Goal: Task Accomplishment & Management: Complete application form

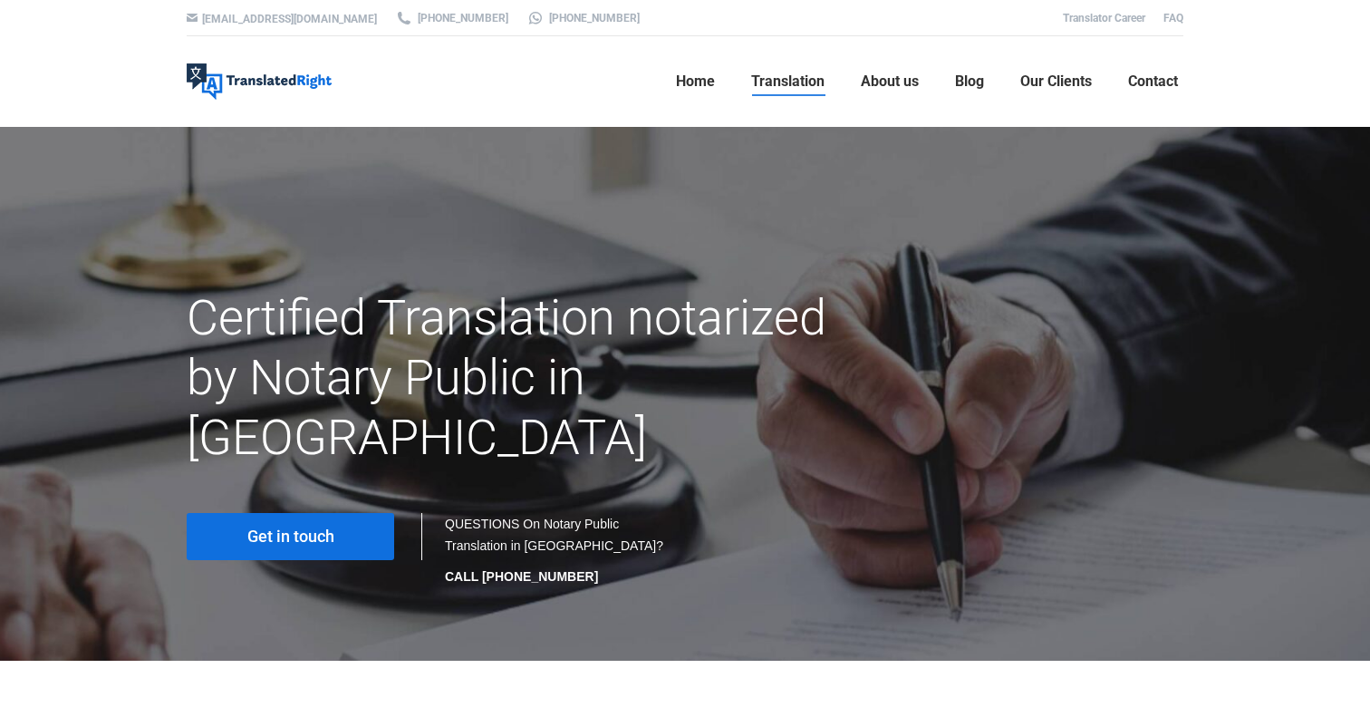
click at [276, 513] on link "Get in touch" at bounding box center [290, 536] width 207 height 47
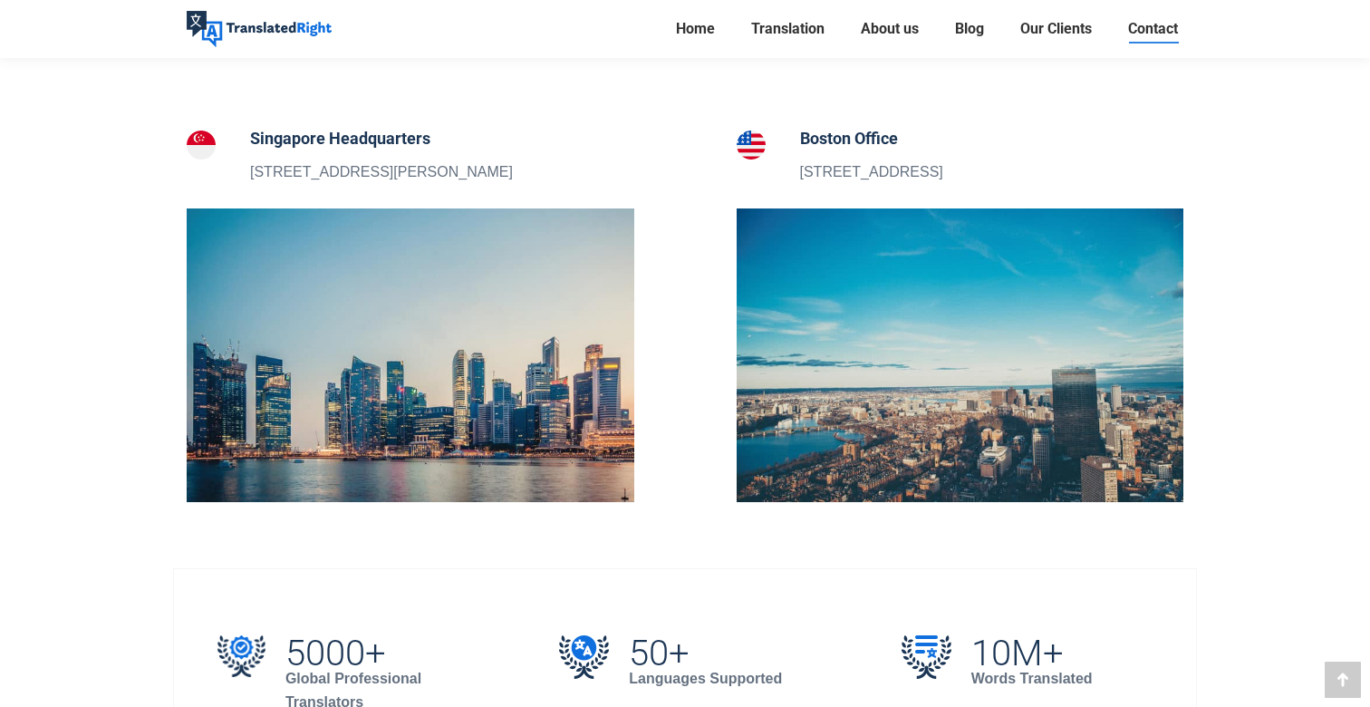
scroll to position [643, 0]
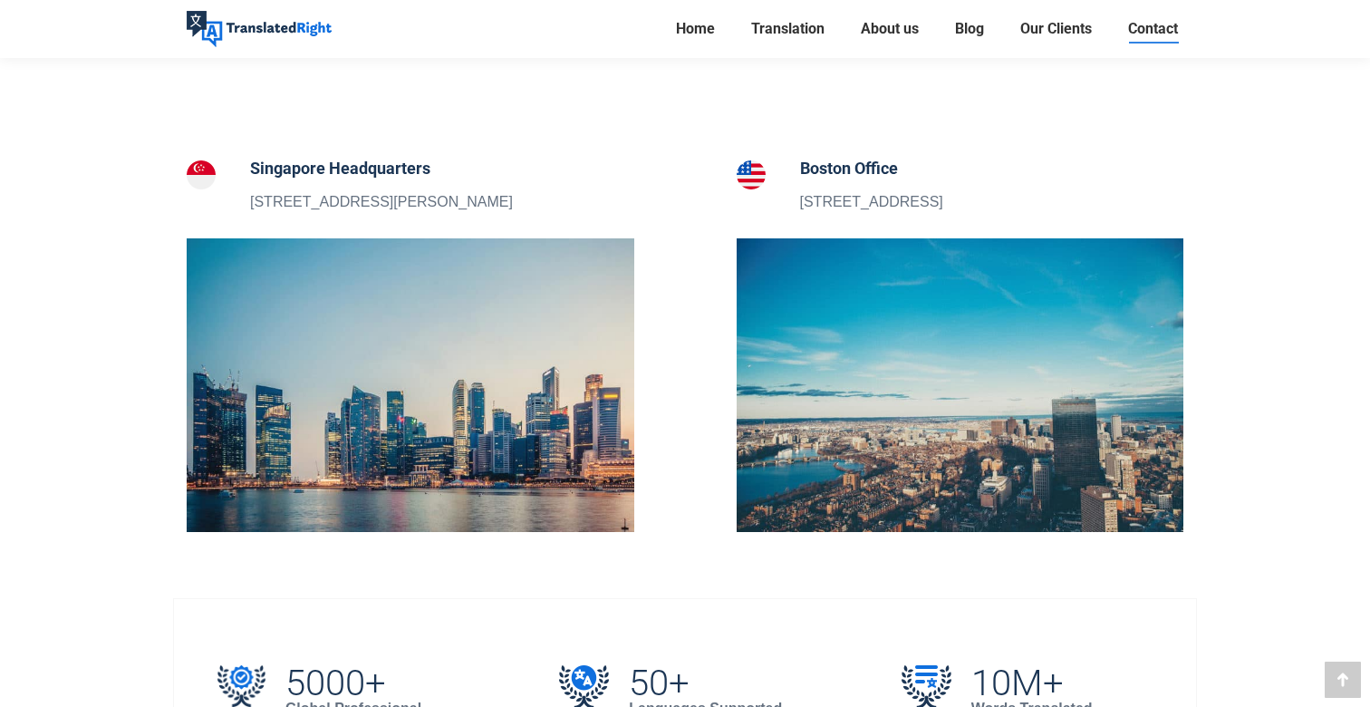
click at [356, 169] on h5 "Singapore Headquarters" at bounding box center [381, 168] width 263 height 25
click at [197, 169] on img at bounding box center [201, 174] width 29 height 29
click at [312, 168] on h5 "Singapore Headquarters" at bounding box center [381, 168] width 263 height 25
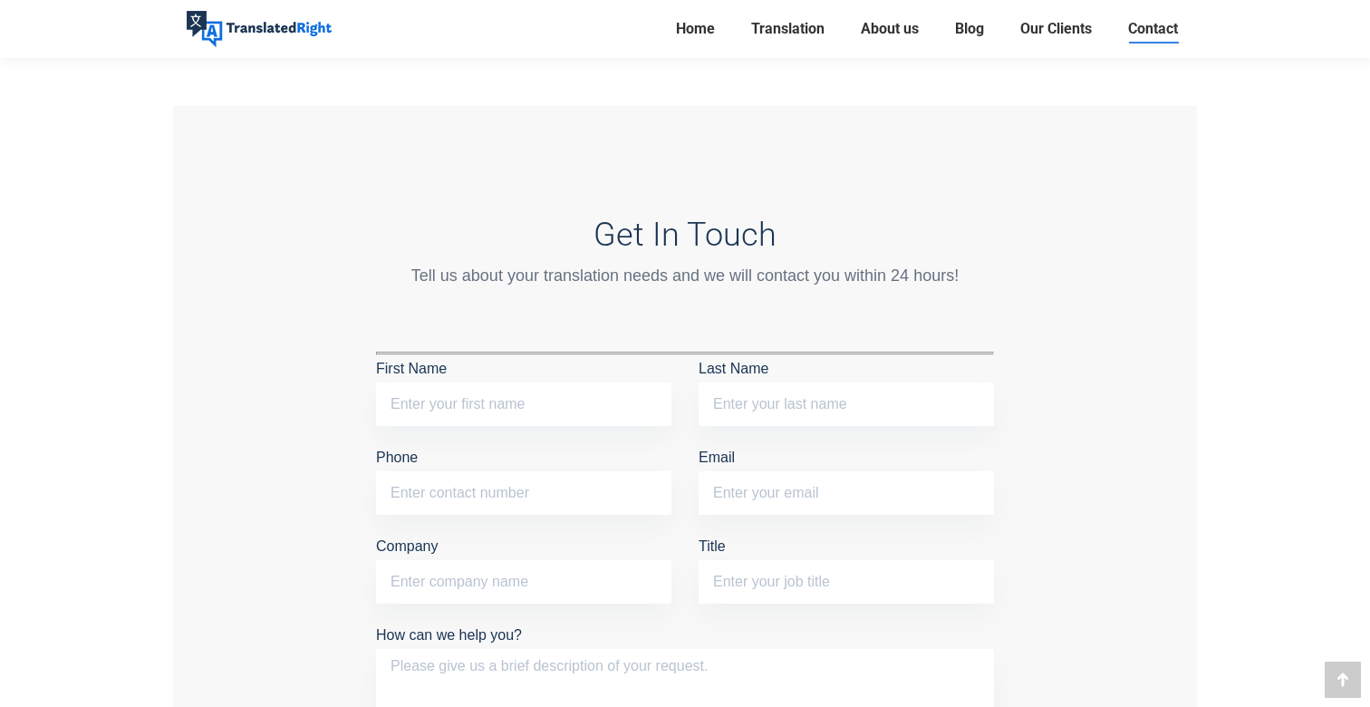
scroll to position [1475, 0]
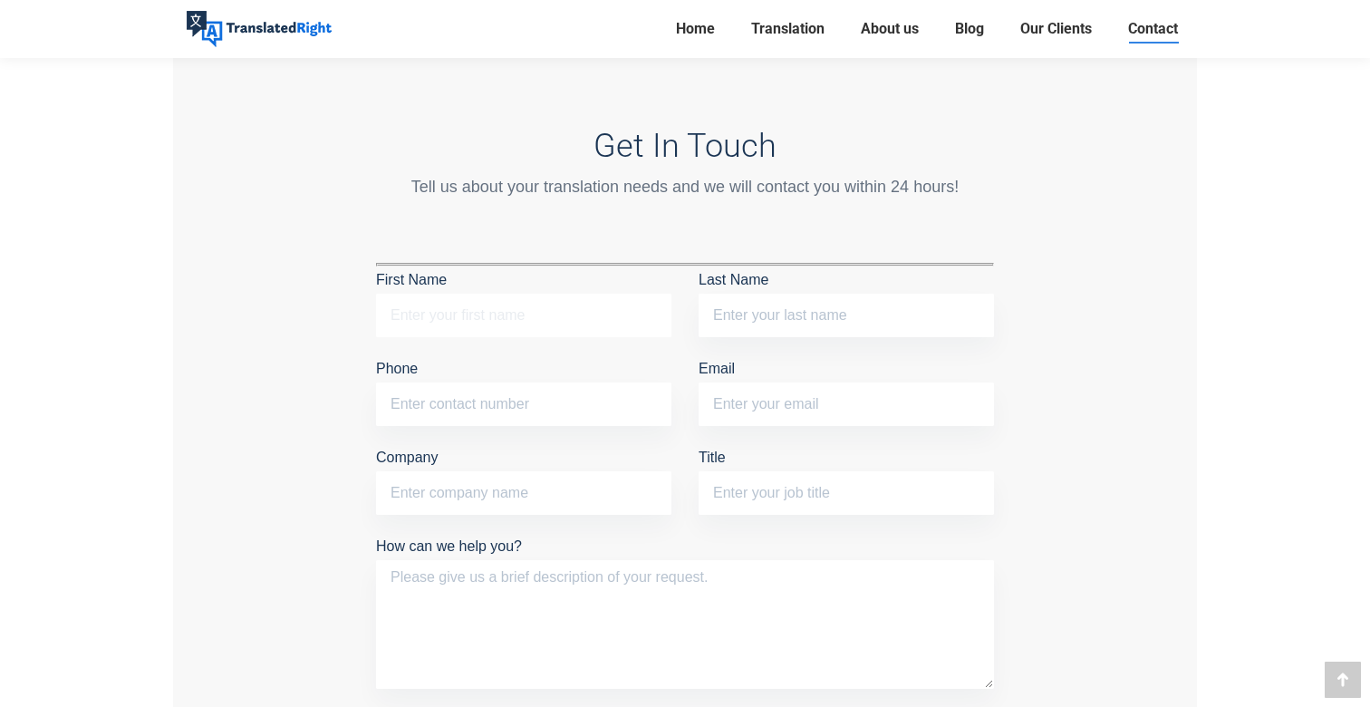
click at [476, 319] on input "First Name" at bounding box center [523, 314] width 295 height 43
type input "YoonSoo"
type input "Min"
type input "17778390131"
type input "[EMAIL_ADDRESS][DOMAIN_NAME]"
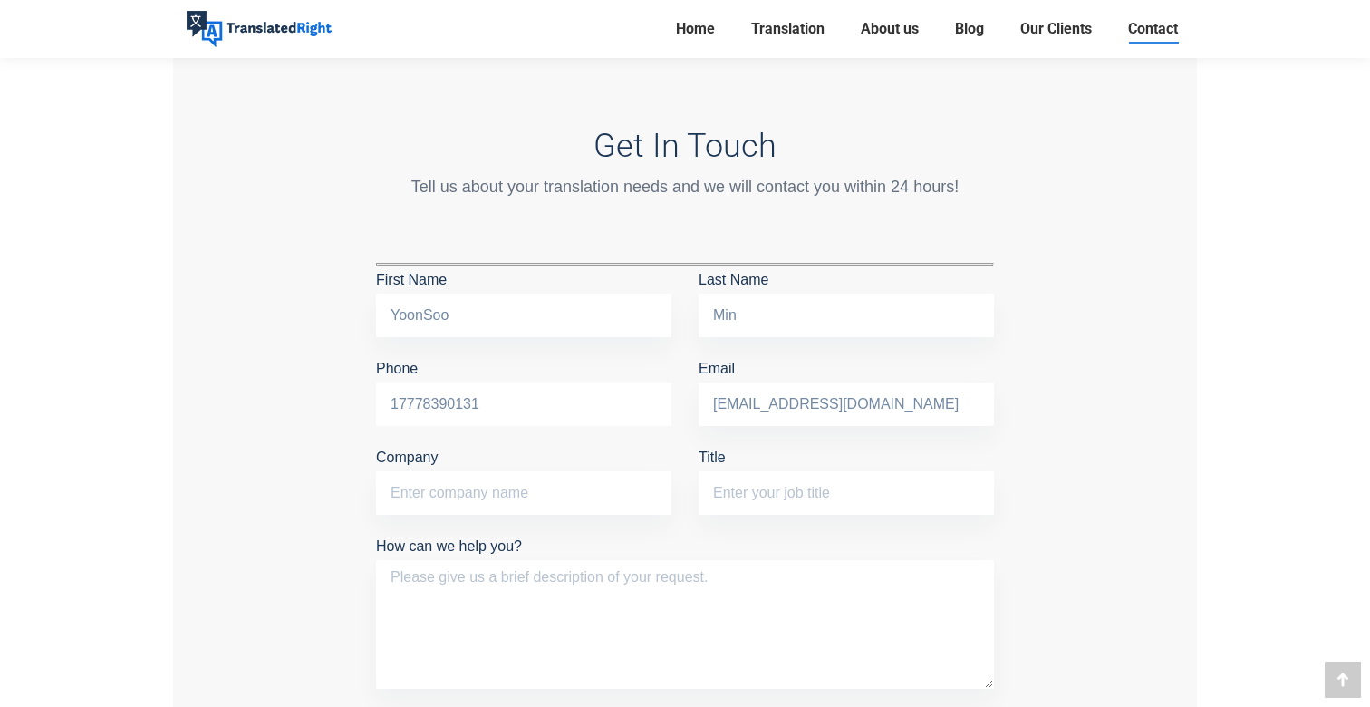
click at [546, 393] on input "17778390131" at bounding box center [523, 403] width 295 height 43
type input "6593439062"
click at [501, 491] on input "Company" at bounding box center [523, 492] width 295 height 43
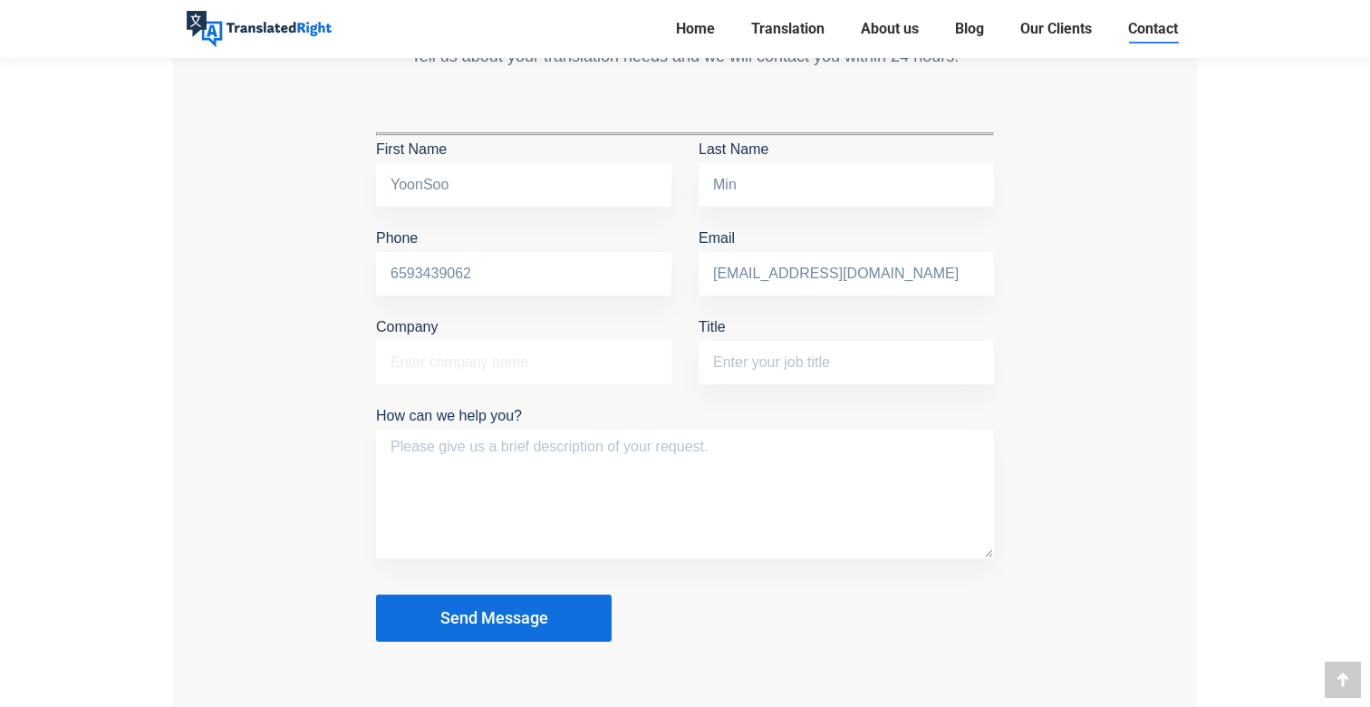
scroll to position [1606, 0]
click at [502, 491] on textarea "How can we help you?" at bounding box center [685, 492] width 618 height 129
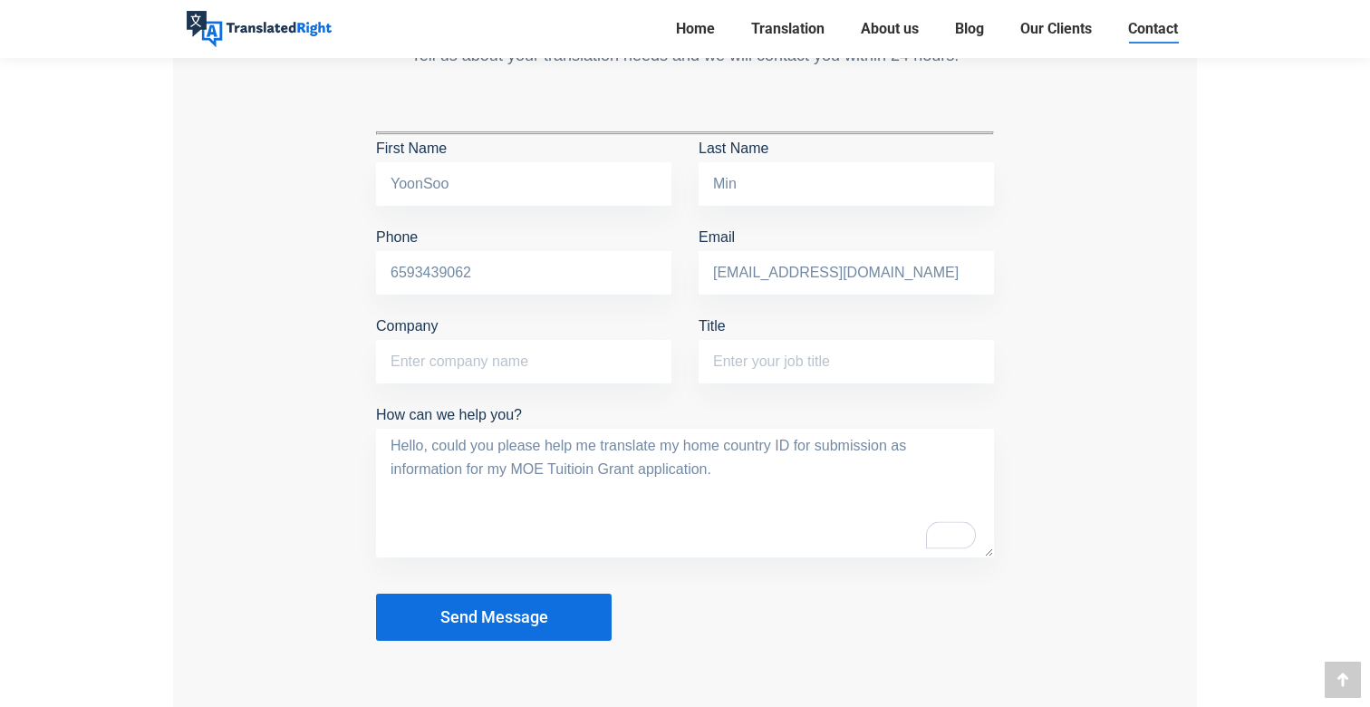
click at [586, 465] on textarea "Hello, could you please help me translate my home country ID for submission as …" at bounding box center [685, 492] width 618 height 129
click at [758, 476] on textarea "Hello, could you please help me translate my home country ID for submission as …" at bounding box center [685, 492] width 618 height 129
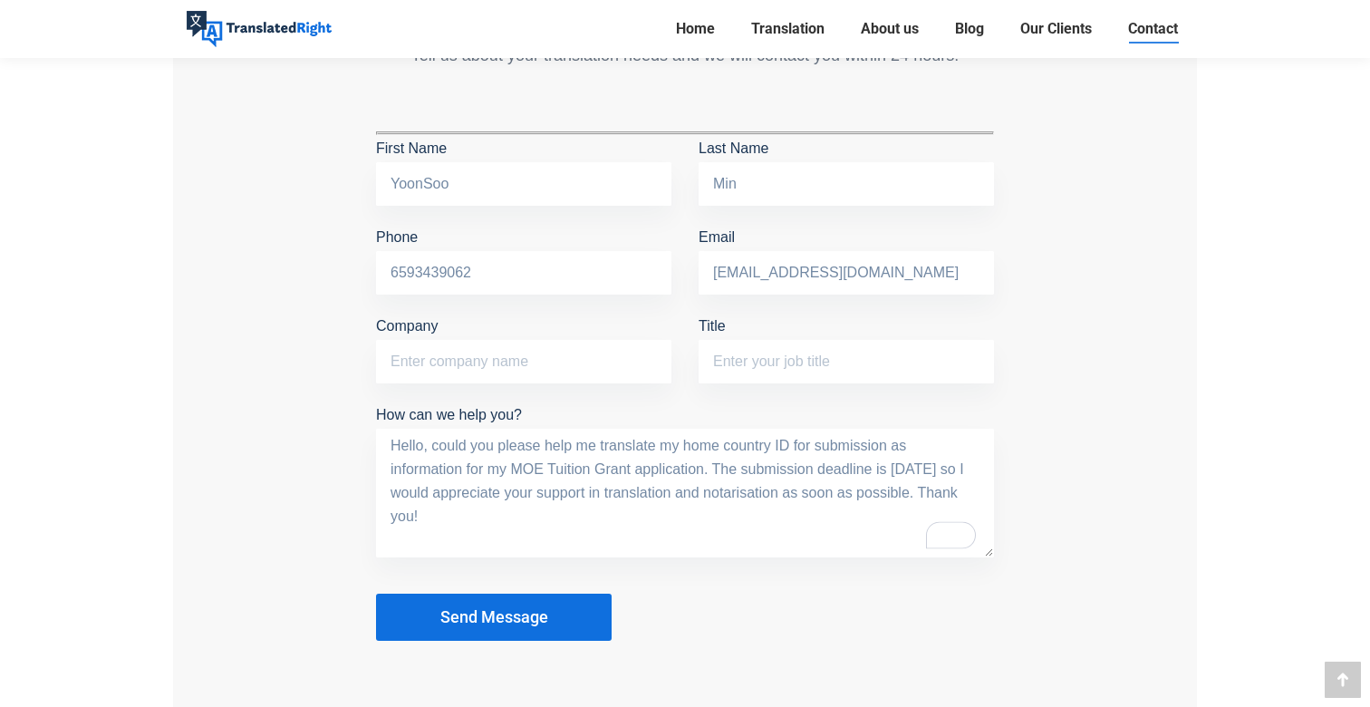
type textarea "Hello, could you please help me translate my home country ID for submission as …"
click at [544, 608] on span "Send Message" at bounding box center [494, 617] width 108 height 18
click at [483, 612] on span "Send Message" at bounding box center [494, 617] width 108 height 18
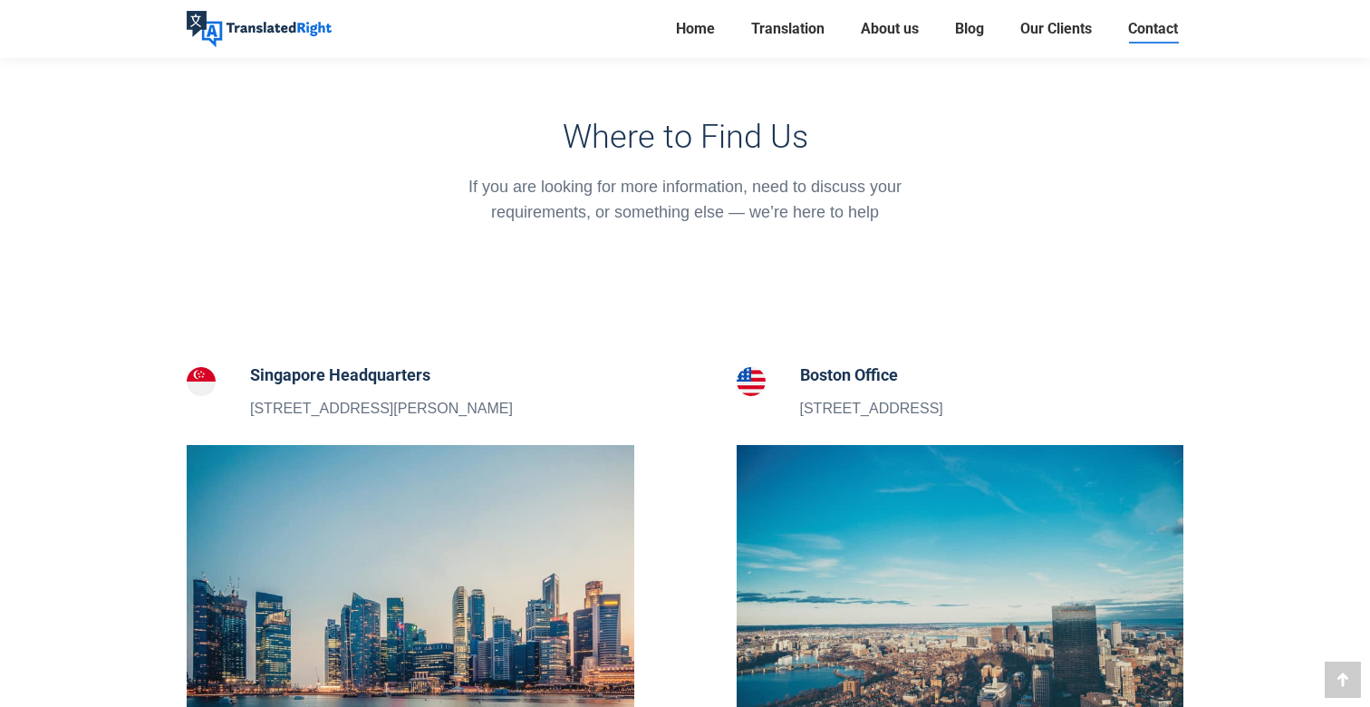
scroll to position [370, 0]
